Goal: Task Accomplishment & Management: Use online tool/utility

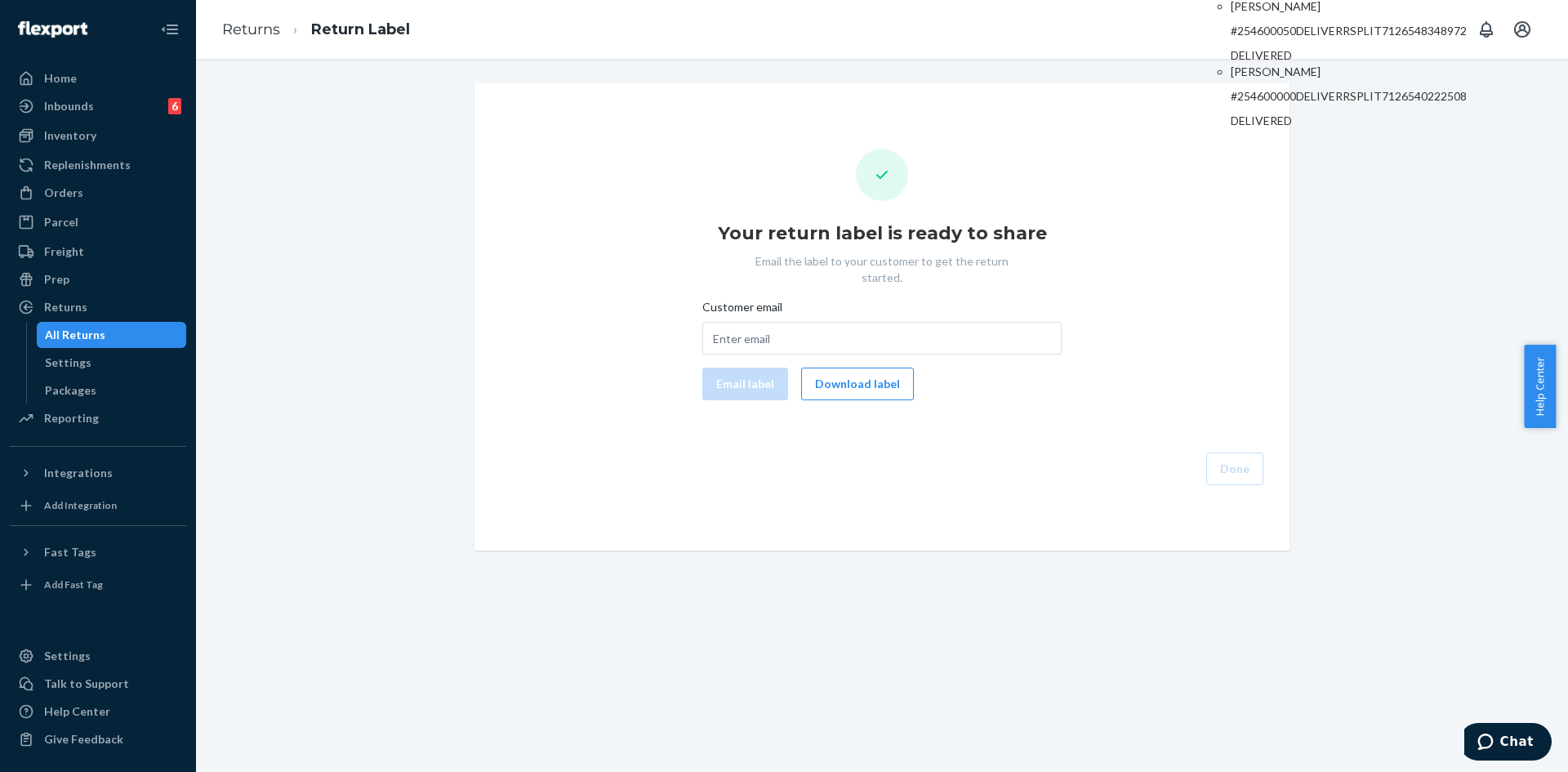
type input "#254600050"
click at [1291, 15] on p "[PERSON_NAME]" at bounding box center [1349, 7] width 236 height 17
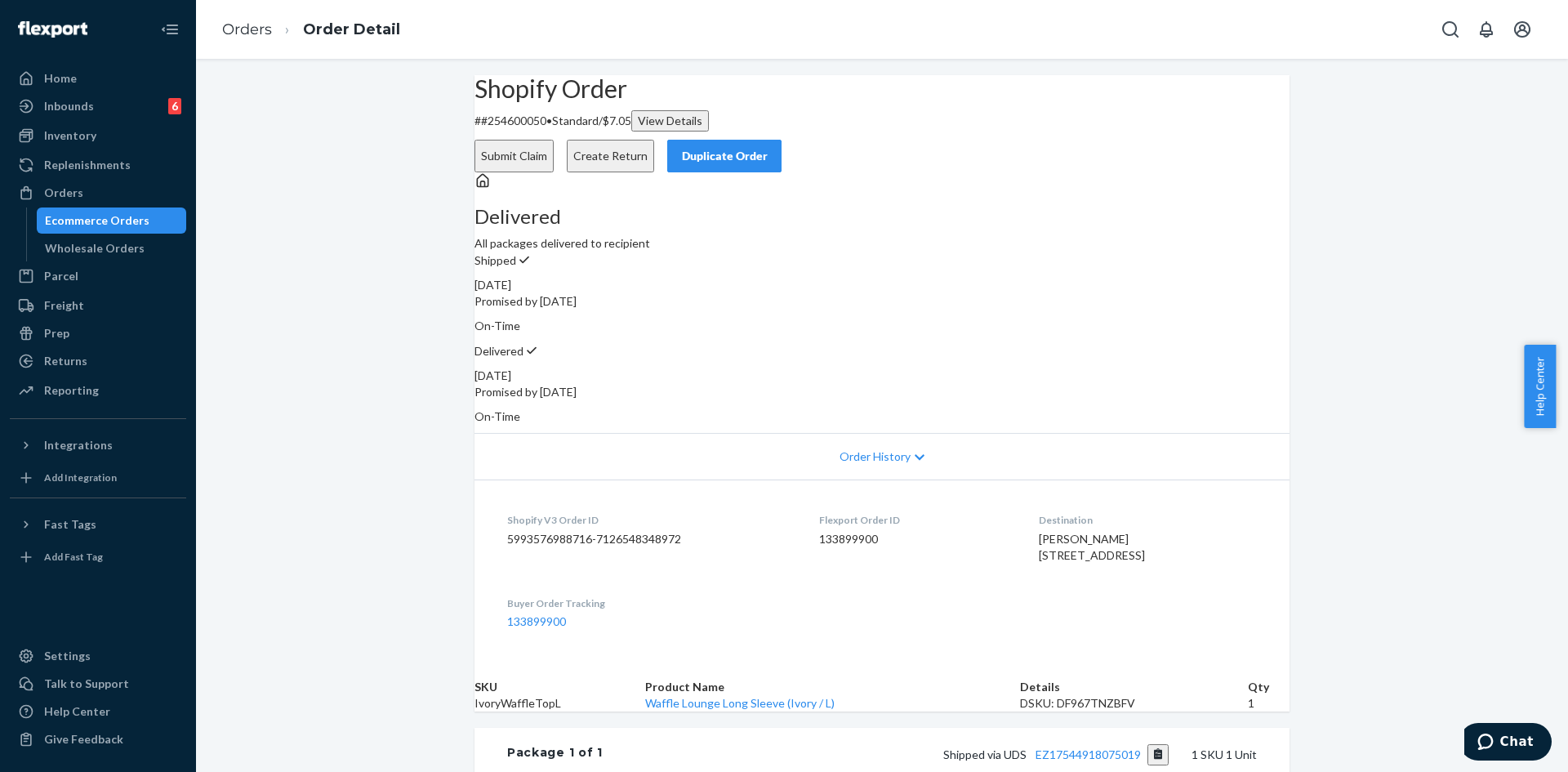
click at [654, 140] on button "Create Return" at bounding box center [610, 155] width 88 height 33
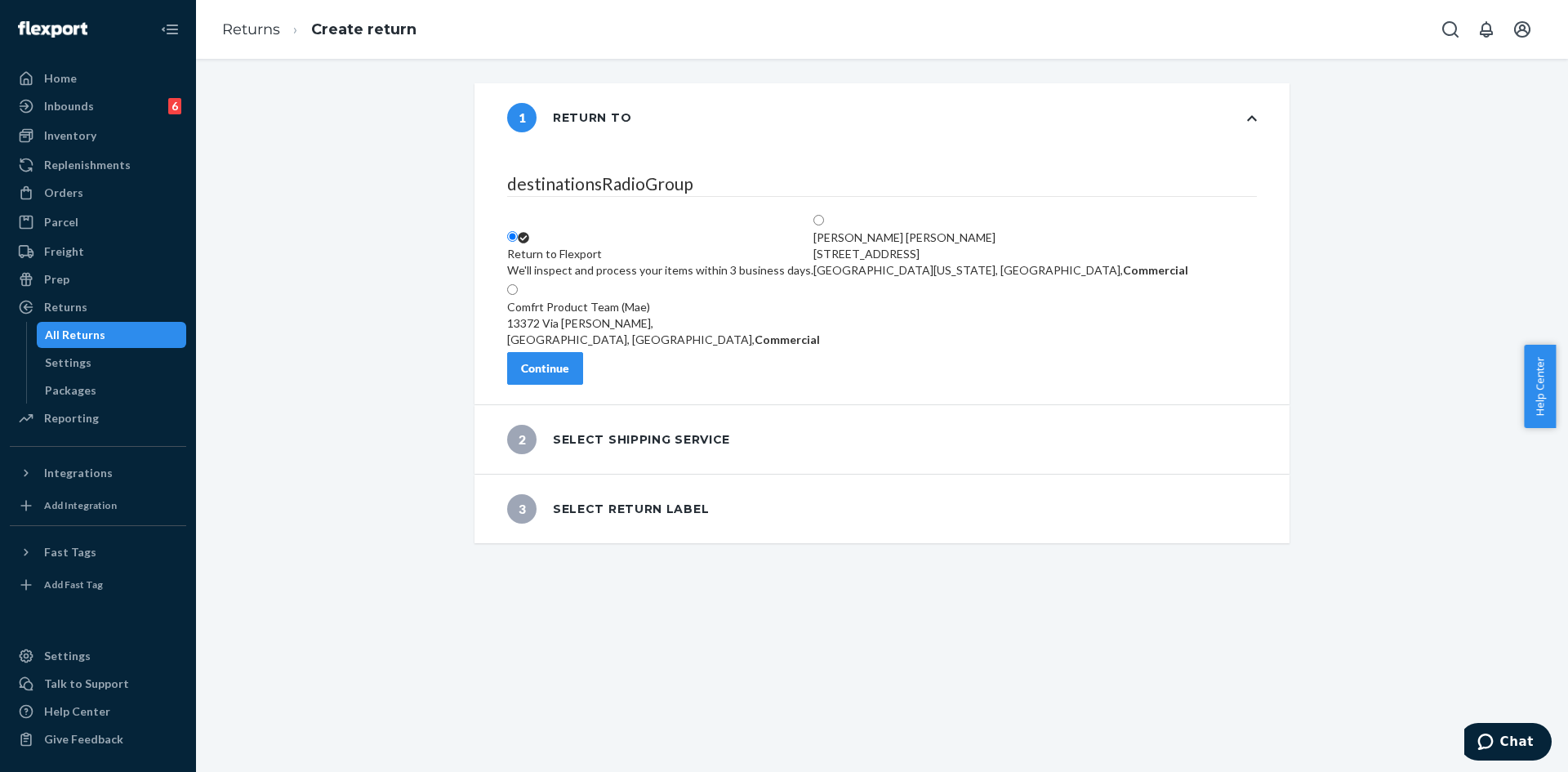
click at [569, 377] on div "Continue" at bounding box center [546, 368] width 48 height 17
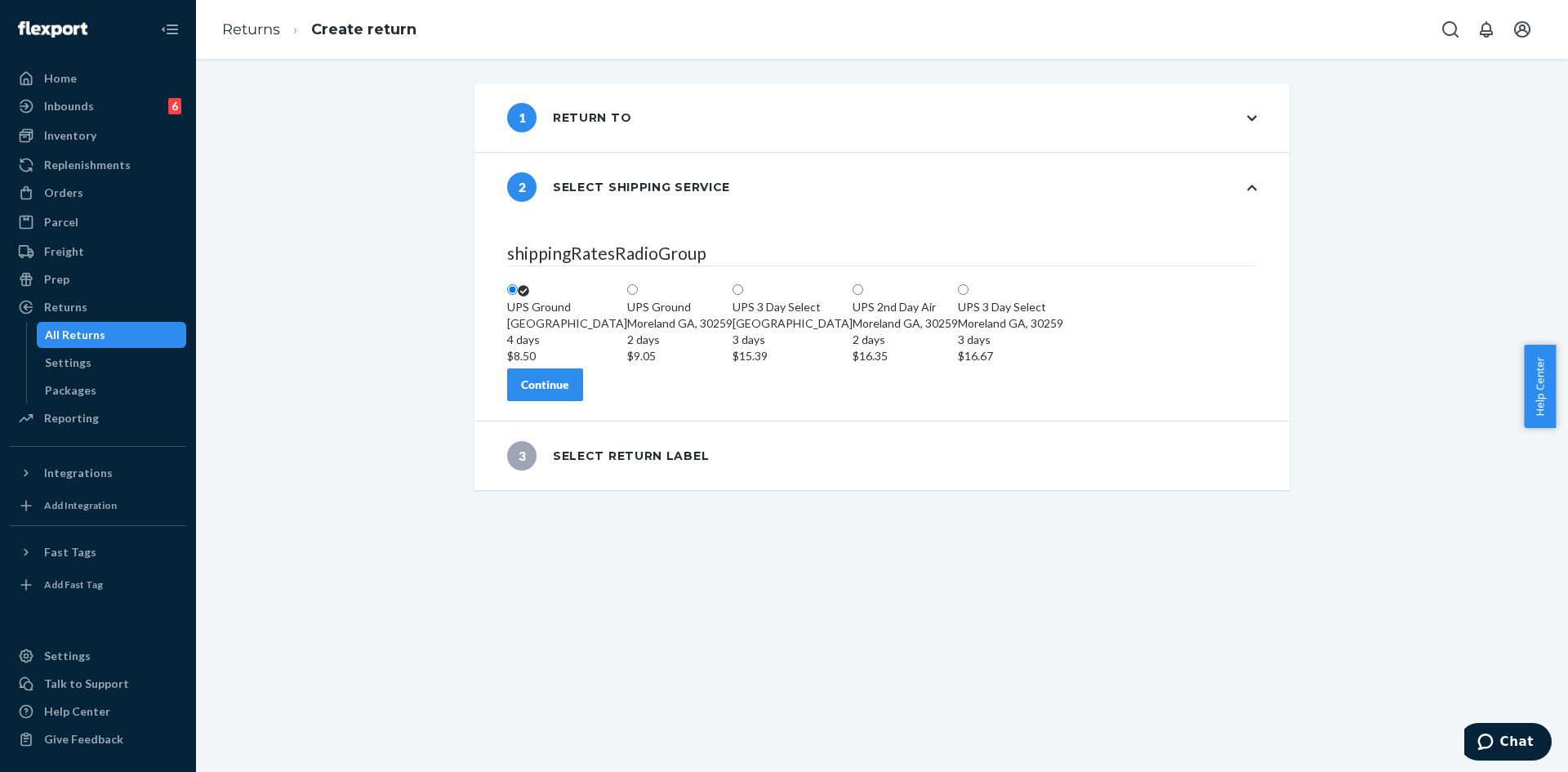
click at [583, 401] on button "Continue" at bounding box center [545, 384] width 76 height 33
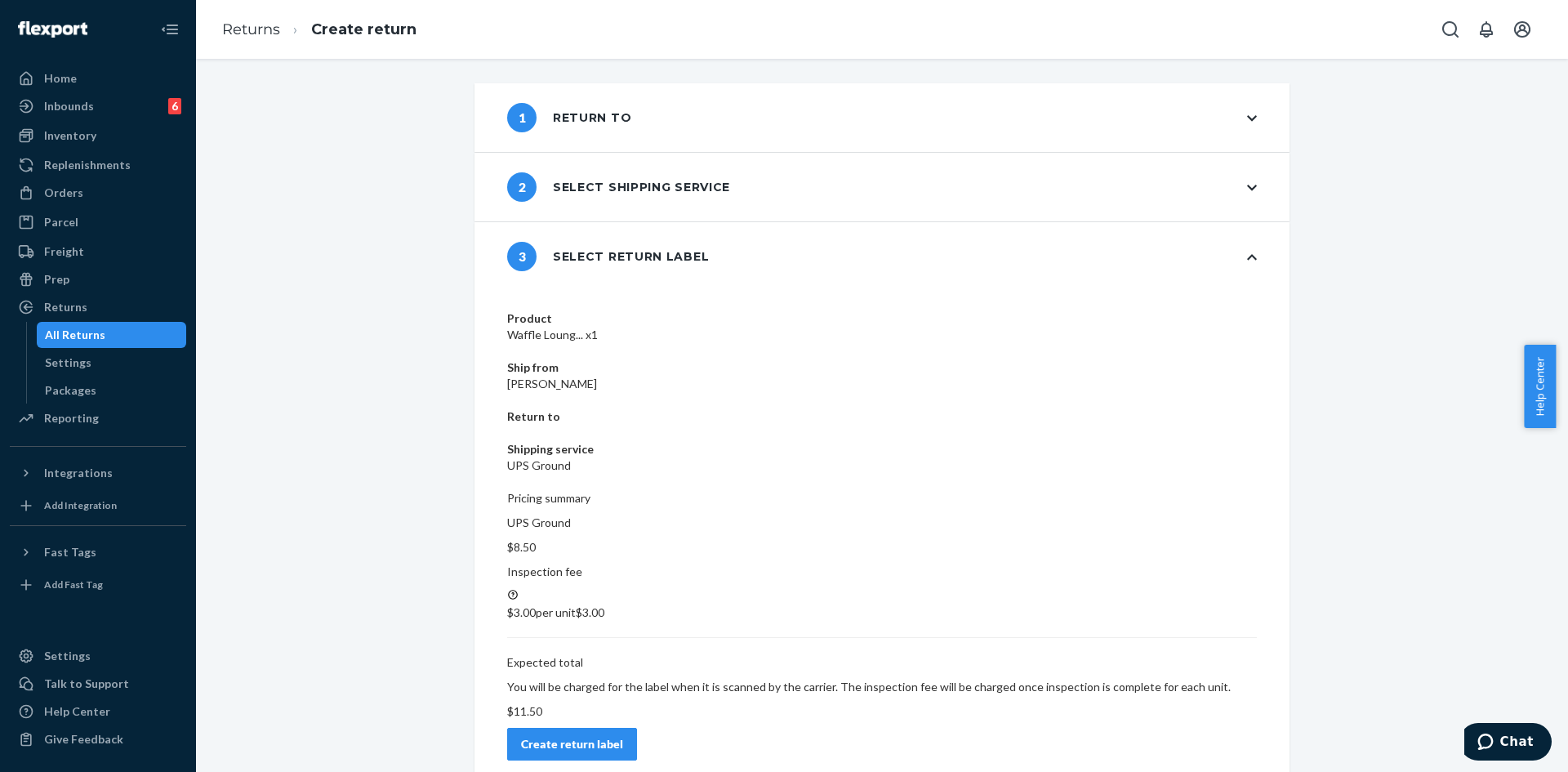
click at [624, 736] on div "Create return label" at bounding box center [573, 744] width 102 height 17
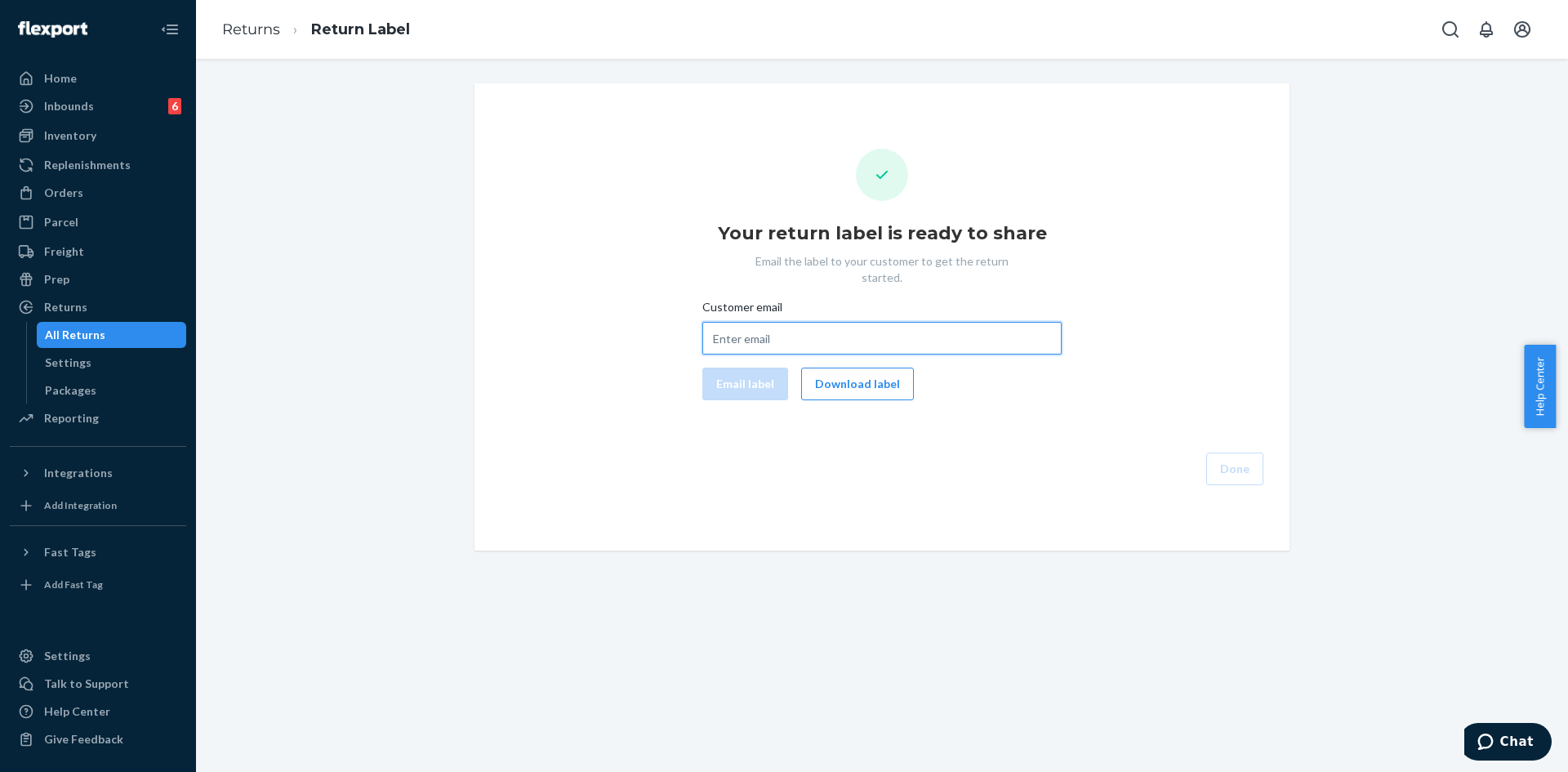
click at [826, 322] on input "Customer email" at bounding box center [882, 338] width 359 height 33
paste input "nylvettetalavera@gmail.com"
type input "nylvettetalavera@gmail.com"
click at [757, 376] on button "Email label" at bounding box center [745, 383] width 86 height 33
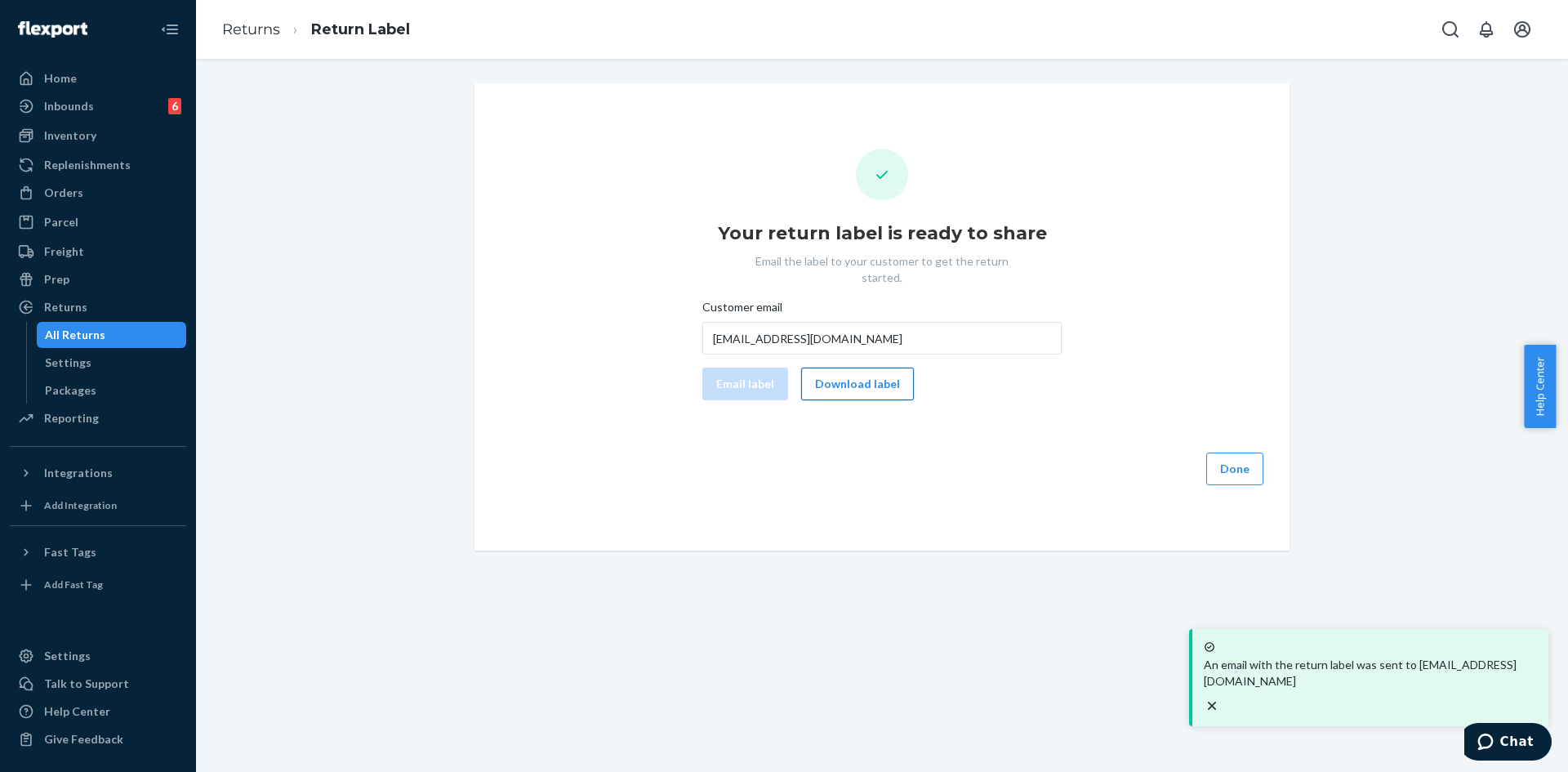
click at [863, 371] on button "Download label" at bounding box center [858, 383] width 113 height 33
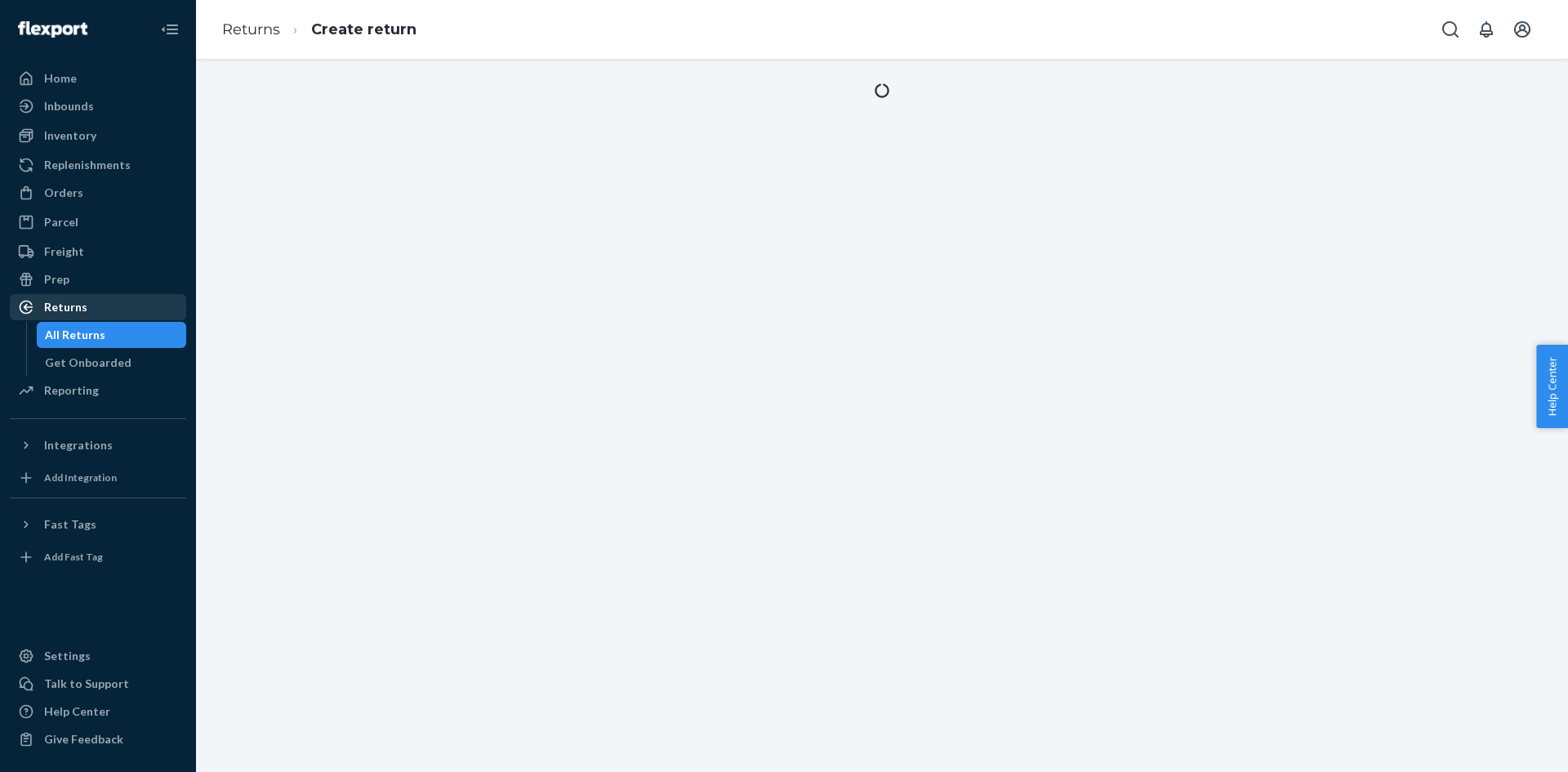
click at [84, 303] on div "Returns" at bounding box center [66, 307] width 43 height 17
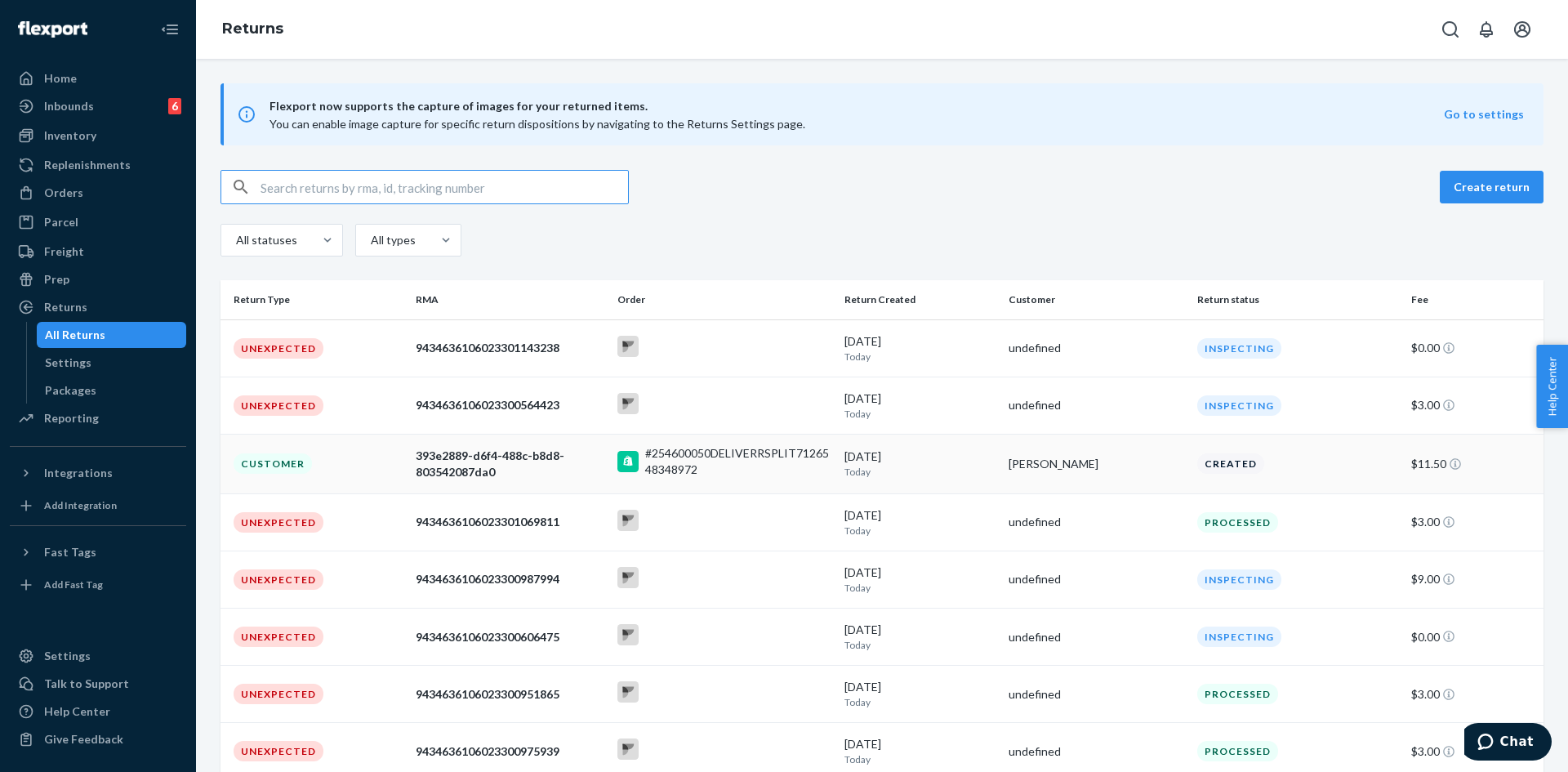
click at [802, 474] on div "#254600050DELIVERRSPLIT7126548348972" at bounding box center [738, 461] width 186 height 33
